Goal: Information Seeking & Learning: Learn about a topic

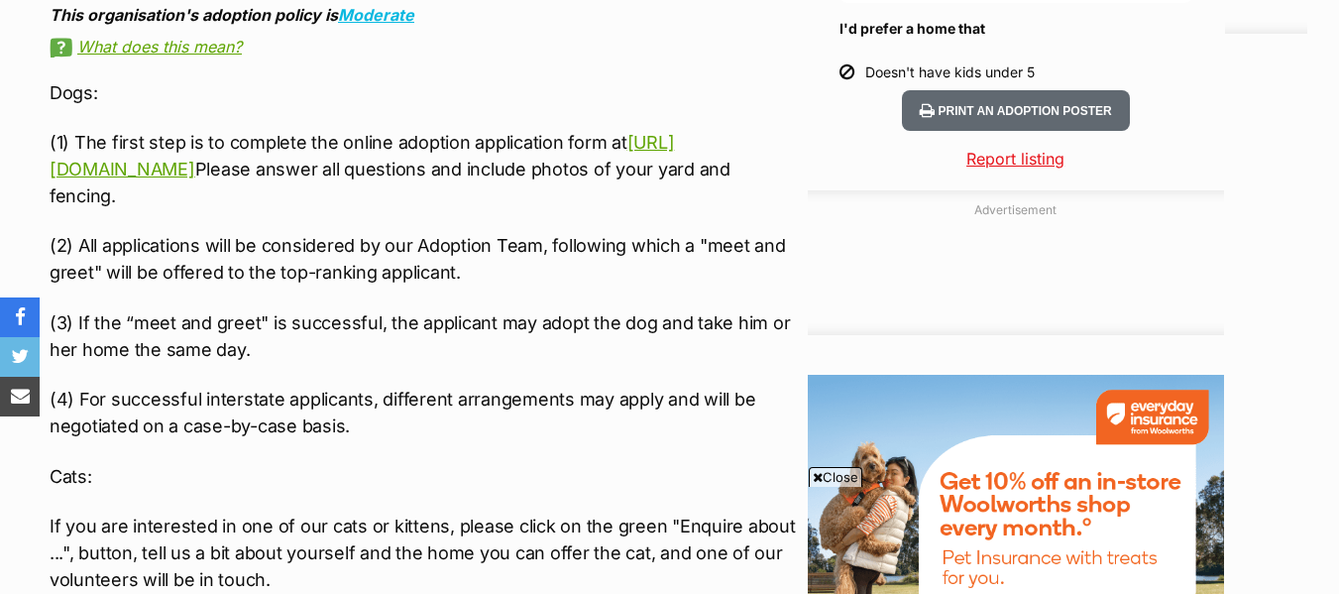
scroll to position [2010, 0]
